Goal: Transaction & Acquisition: Purchase product/service

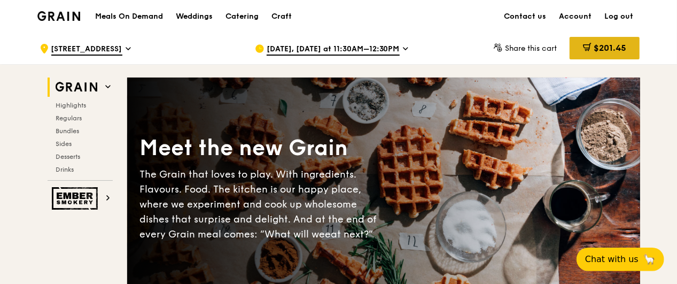
click at [608, 47] on span "$201.45" at bounding box center [609, 48] width 33 height 10
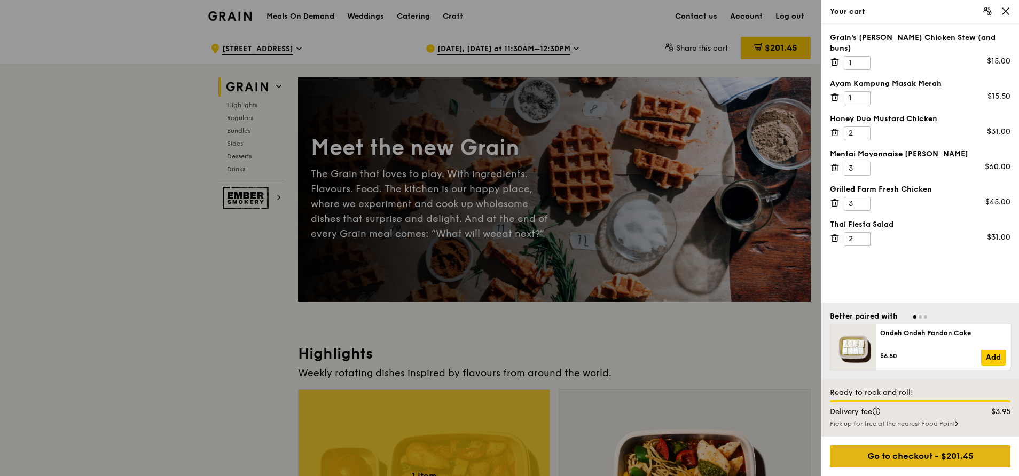
drag, startPoint x: 926, startPoint y: 452, endPoint x: 925, endPoint y: 460, distance: 8.7
click at [678, 283] on div "Go to checkout - $201.45" at bounding box center [920, 456] width 181 height 22
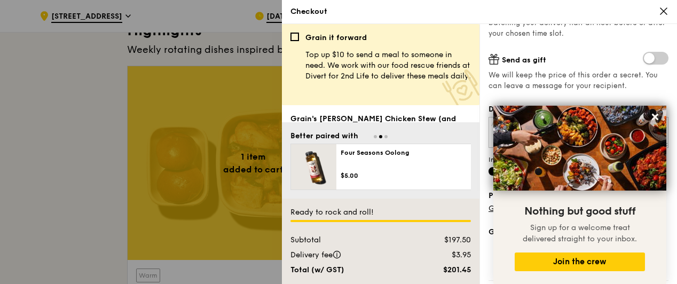
scroll to position [184, 0]
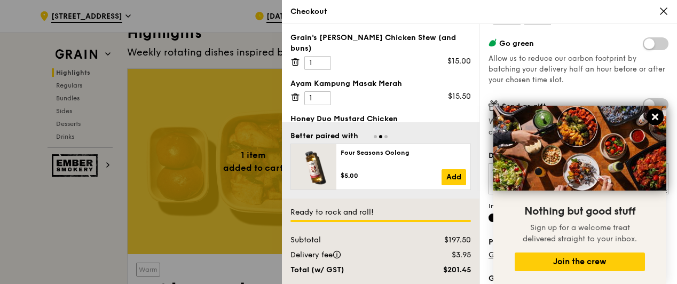
click at [657, 115] on icon at bounding box center [656, 117] width 10 height 10
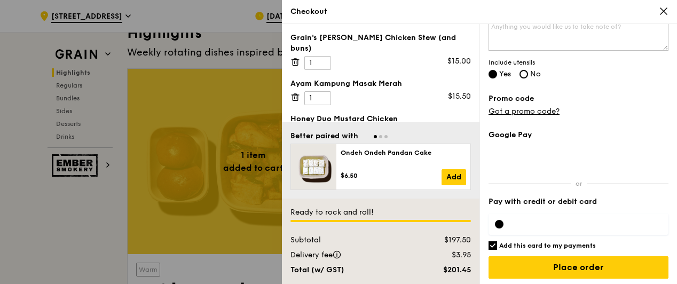
scroll to position [330, 0]
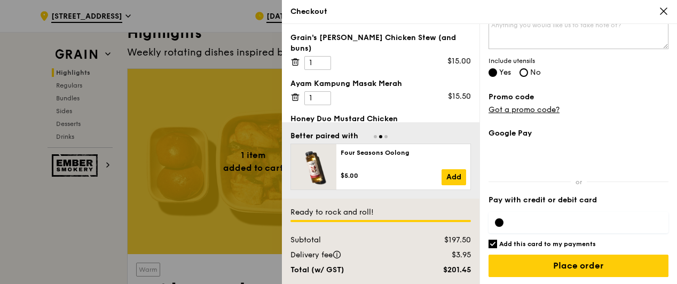
click at [490, 246] on input "Add this card to my payments" at bounding box center [493, 244] width 9 height 9
checkbox input "false"
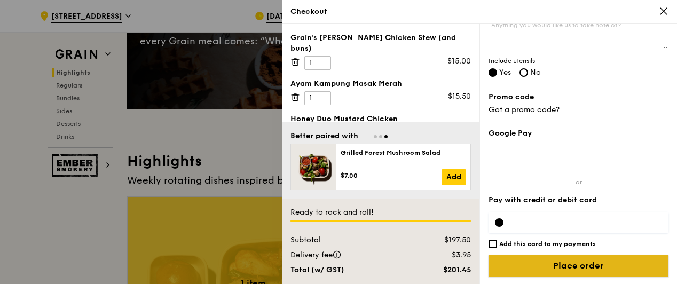
click at [576, 264] on input "Place order" at bounding box center [579, 266] width 180 height 22
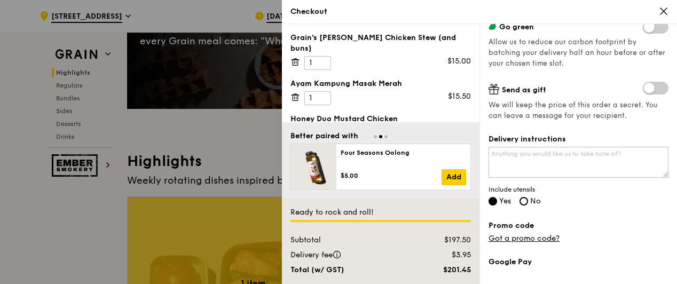
scroll to position [158, 0]
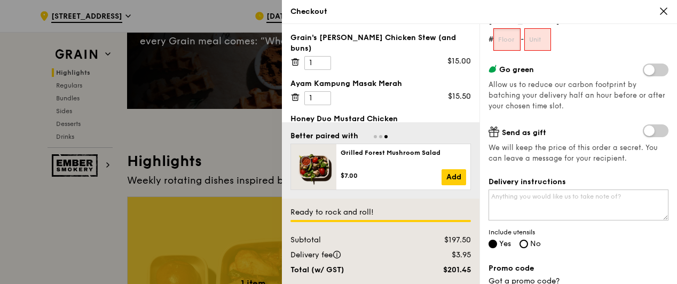
click at [512, 43] on input "text" at bounding box center [507, 39] width 27 height 22
type input "01"
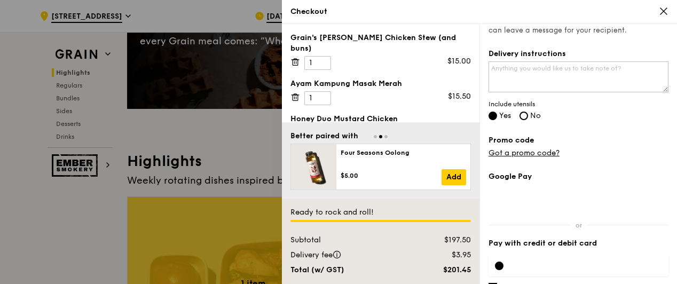
scroll to position [330, 0]
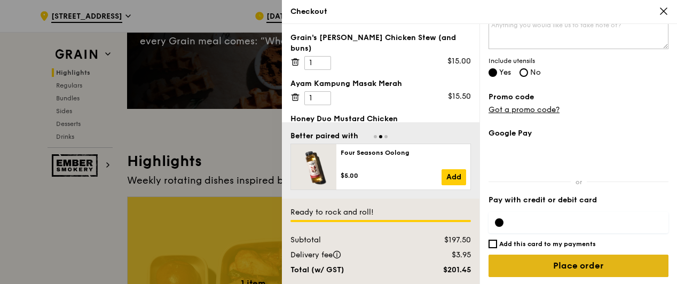
type input "01"
click at [572, 259] on input "Place order" at bounding box center [579, 266] width 180 height 22
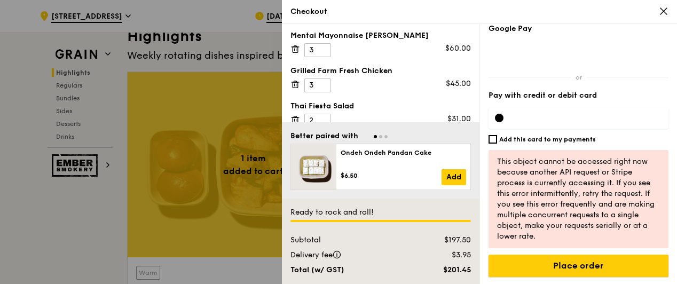
scroll to position [320, 0]
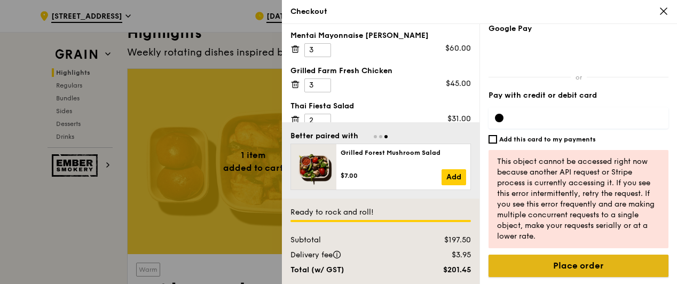
click at [574, 265] on input "Place order" at bounding box center [579, 266] width 180 height 22
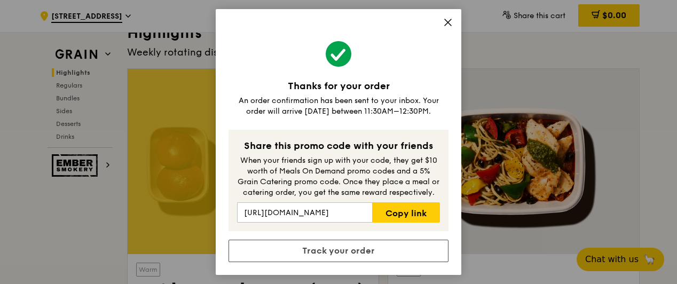
scroll to position [363, 0]
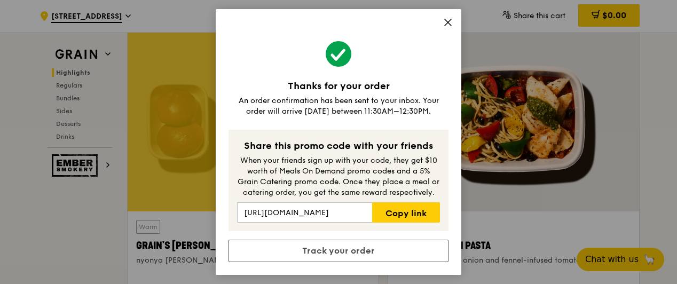
click at [349, 225] on div "Share this promo code with your friends When your friends sign up with your cod…" at bounding box center [339, 180] width 220 height 101
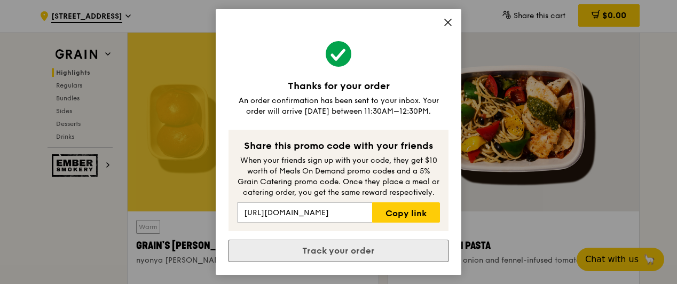
click at [391, 250] on link "Track your order" at bounding box center [339, 251] width 220 height 22
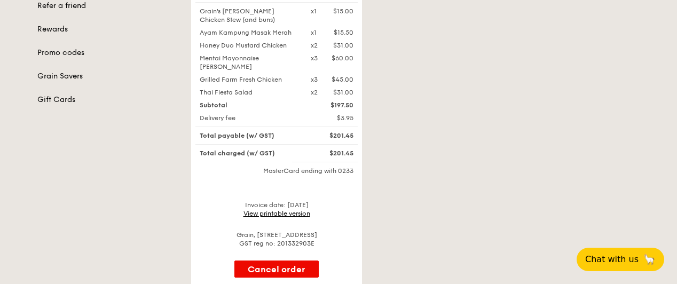
scroll to position [256, 0]
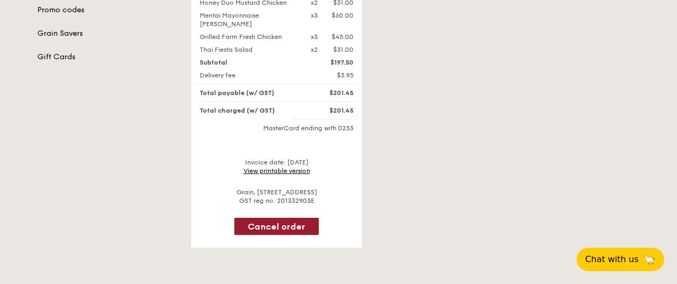
click at [295, 228] on button "Cancel order" at bounding box center [276, 226] width 84 height 17
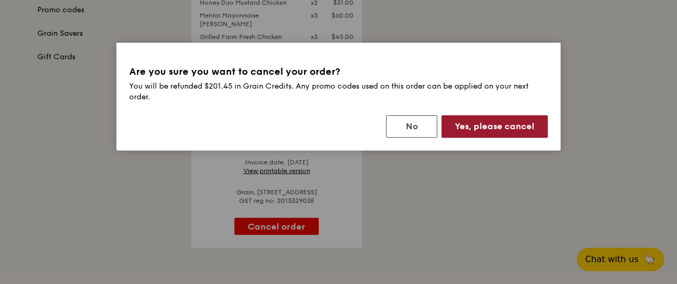
click at [458, 126] on button "Yes, please cancel" at bounding box center [495, 126] width 106 height 22
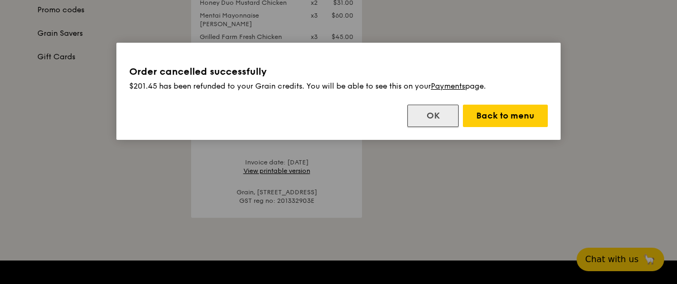
click at [436, 120] on button "OK" at bounding box center [433, 116] width 51 height 22
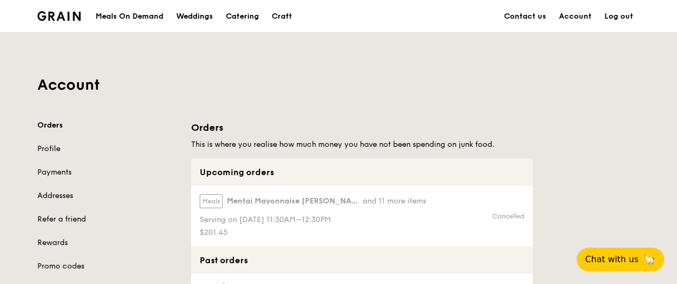
click at [146, 15] on div "Meals On Demand" at bounding box center [130, 17] width 68 height 32
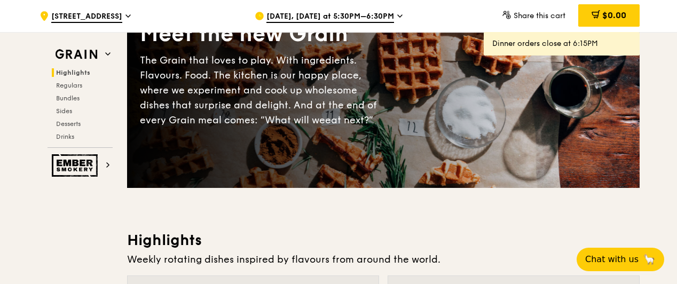
scroll to position [128, 0]
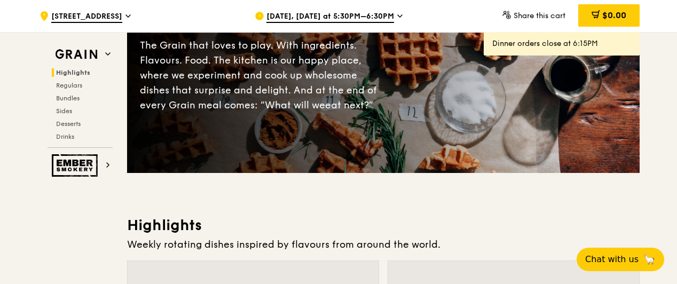
click at [317, 24] on div "[DATE], [DATE] at 5:30PM–6:30PM" at bounding box center [354, 16] width 198 height 32
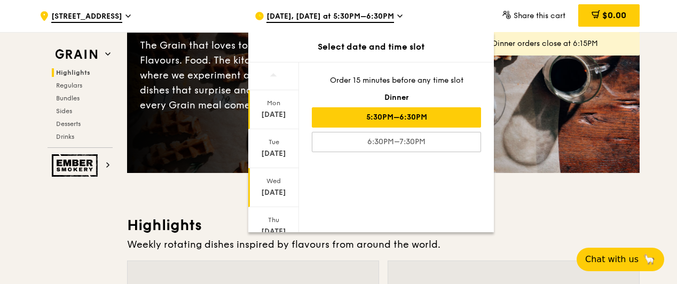
click at [276, 197] on div "[DATE]" at bounding box center [274, 192] width 48 height 11
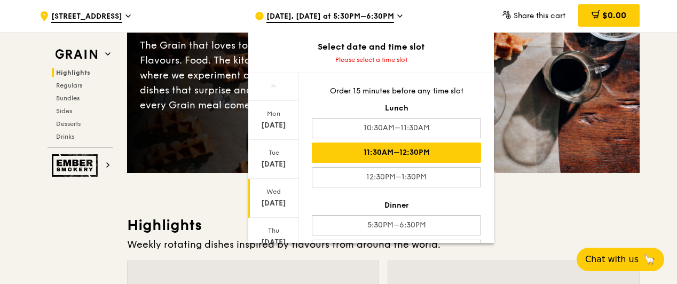
click at [372, 147] on div "11:30AM–12:30PM" at bounding box center [396, 153] width 169 height 20
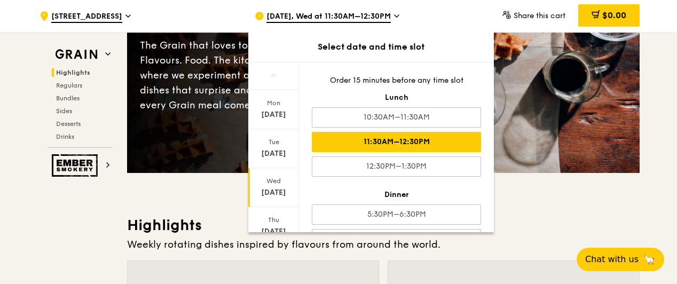
click at [373, 143] on div "11:30AM–12:30PM" at bounding box center [396, 142] width 169 height 20
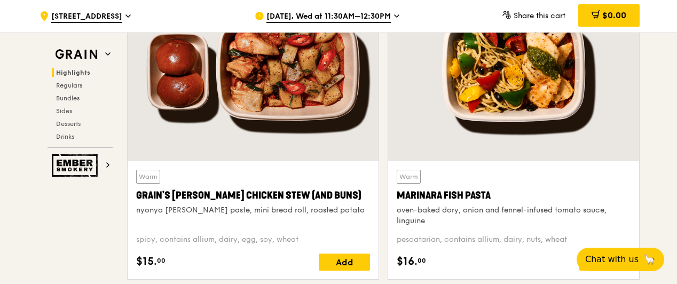
scroll to position [427, 0]
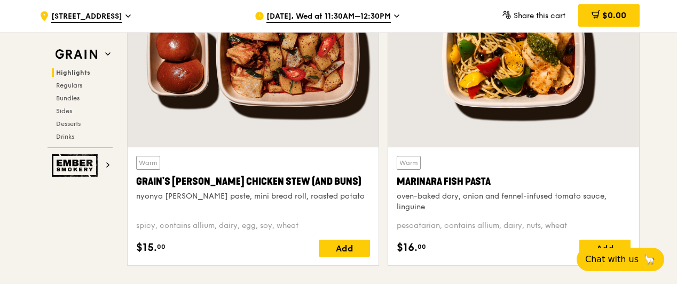
click at [249, 139] on div at bounding box center [253, 54] width 251 height 185
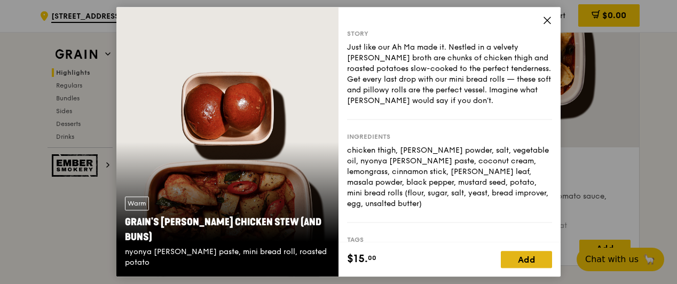
click at [514, 265] on div "Add" at bounding box center [526, 260] width 51 height 17
click at [547, 261] on icon at bounding box center [543, 259] width 7 height 7
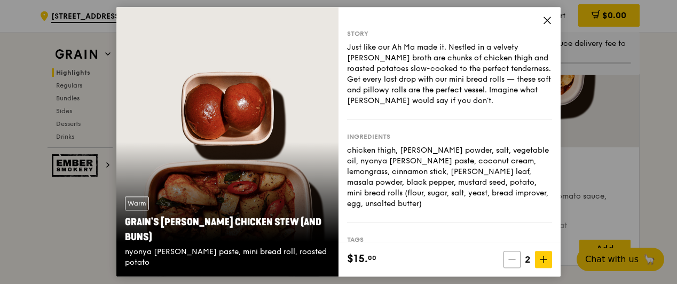
click at [513, 254] on span at bounding box center [512, 260] width 17 height 17
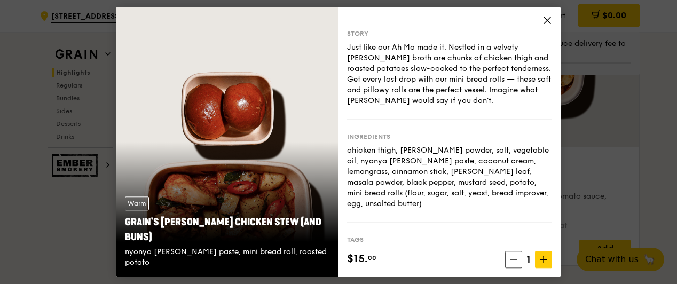
click at [539, 27] on div "Story Just like our Ah Ma made it. Nestled in a velvety [PERSON_NAME] broth are…" at bounding box center [450, 125] width 222 height 236
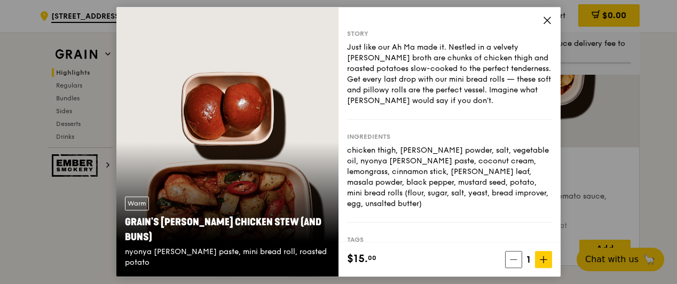
click at [546, 19] on icon at bounding box center [547, 20] width 6 height 6
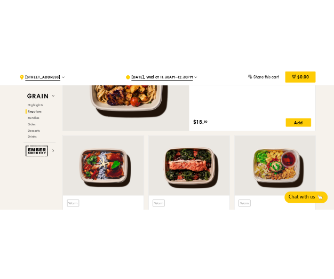
scroll to position [855, 0]
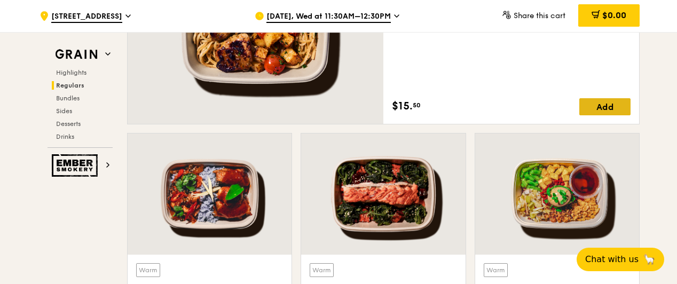
click at [597, 104] on div "Add" at bounding box center [605, 106] width 51 height 17
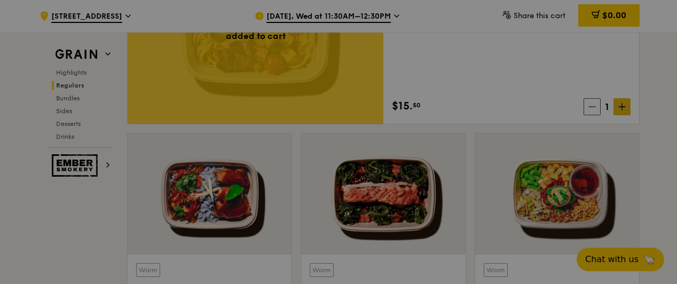
click at [621, 108] on div at bounding box center [338, 142] width 677 height 284
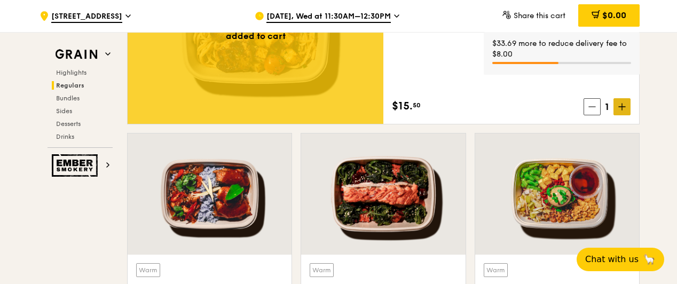
click at [620, 108] on icon at bounding box center [622, 106] width 7 height 7
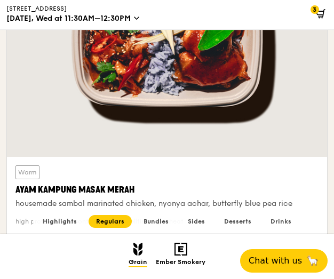
scroll to position [1617, 0]
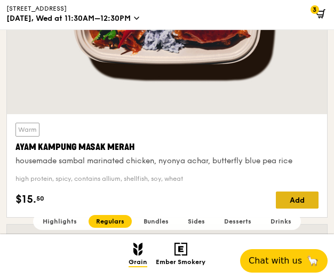
click at [302, 192] on div "Add" at bounding box center [297, 200] width 43 height 17
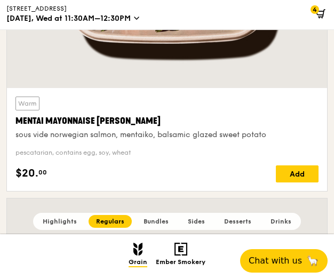
scroll to position [2002, 0]
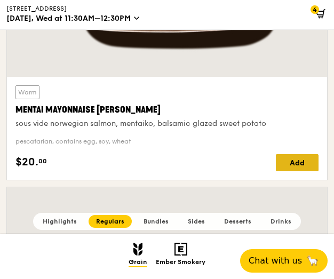
click at [291, 154] on div "Add" at bounding box center [297, 162] width 43 height 17
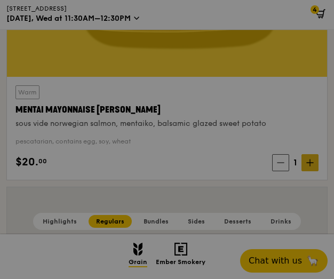
click at [311, 160] on div at bounding box center [167, 139] width 334 height 279
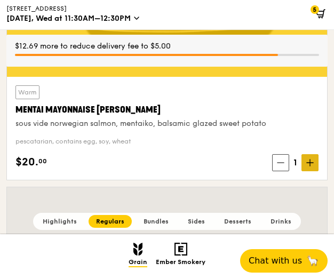
click at [310, 162] on icon at bounding box center [310, 163] width 0 height 6
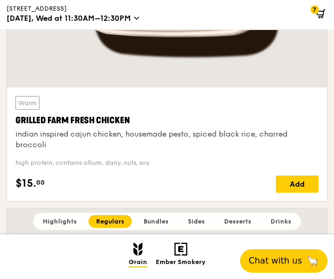
scroll to position [2686, 0]
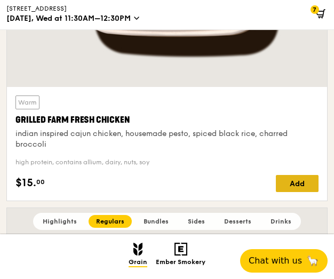
click at [294, 178] on div "Add" at bounding box center [297, 183] width 43 height 17
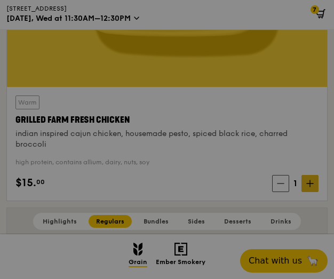
click at [304, 177] on div at bounding box center [167, 139] width 334 height 279
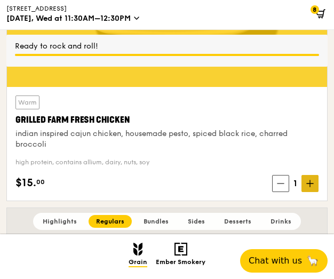
click at [314, 180] on icon at bounding box center [310, 183] width 7 height 7
click at [309, 180] on icon at bounding box center [310, 183] width 7 height 7
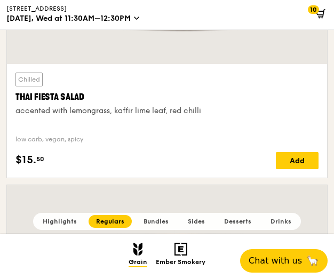
scroll to position [3071, 0]
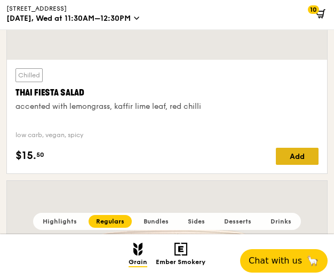
click at [311, 155] on div "Add" at bounding box center [297, 156] width 43 height 17
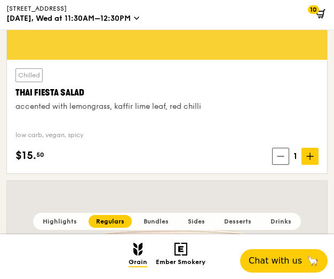
click at [311, 155] on icon at bounding box center [310, 156] width 7 height 7
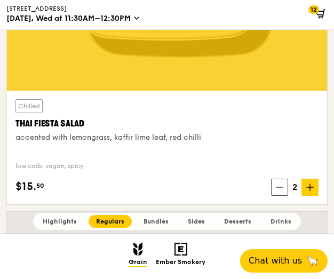
scroll to position [3028, 0]
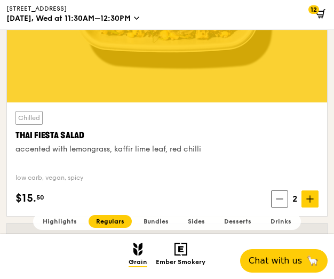
click at [310, 10] on span "12" at bounding box center [314, 9] width 11 height 9
click at [319, 13] on icon at bounding box center [321, 14] width 10 height 10
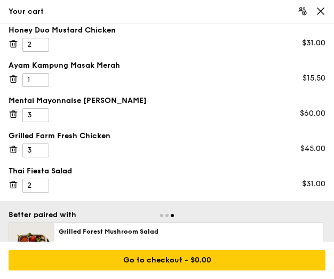
scroll to position [133, 0]
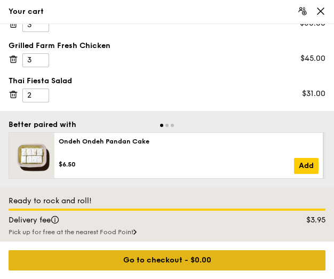
click at [168, 261] on div "Go to checkout - $0.00" at bounding box center [167, 260] width 317 height 20
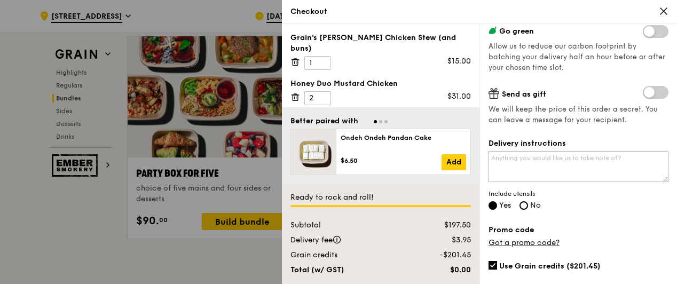
scroll to position [235, 0]
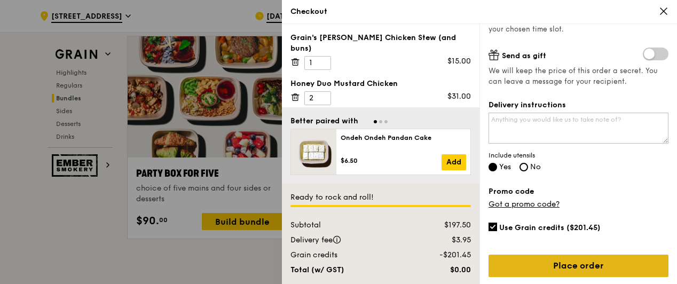
click at [580, 263] on link "Place order" at bounding box center [579, 266] width 180 height 22
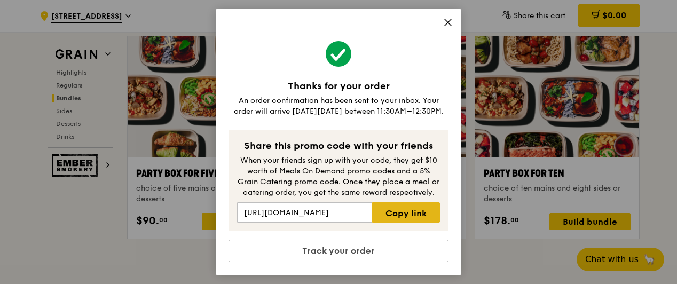
click at [407, 216] on link "Copy link" at bounding box center [406, 212] width 68 height 20
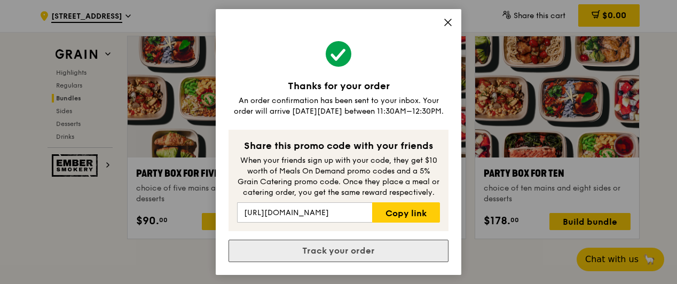
click at [397, 251] on link "Track your order" at bounding box center [339, 251] width 220 height 22
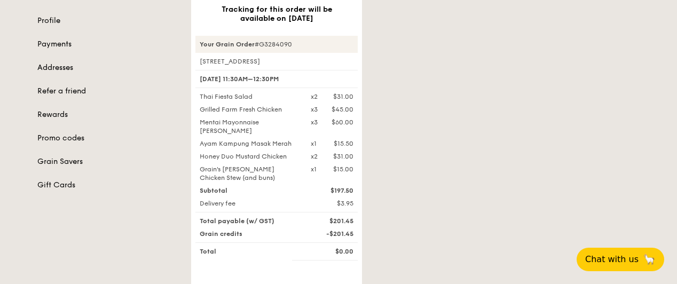
scroll to position [85, 0]
